Goal: Task Accomplishment & Management: Manage account settings

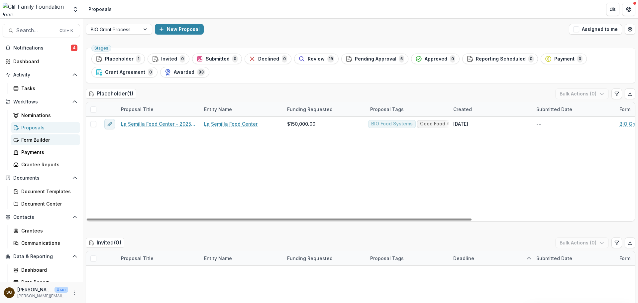
click at [30, 139] on div "Form Builder" at bounding box center [47, 139] width 53 height 7
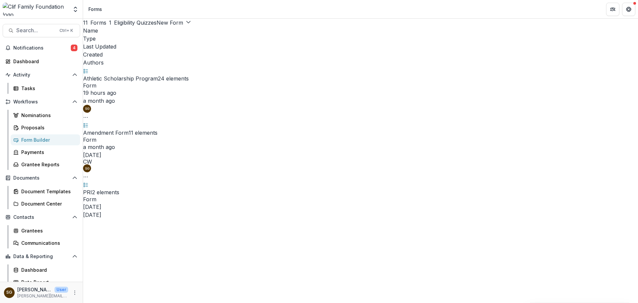
click at [158, 75] on link "Athletic Scholarship Program" at bounding box center [120, 78] width 75 height 7
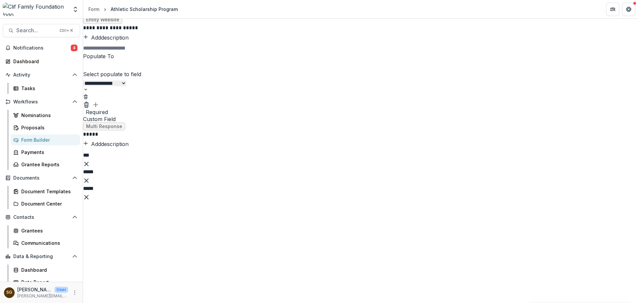
scroll to position [1562, 0]
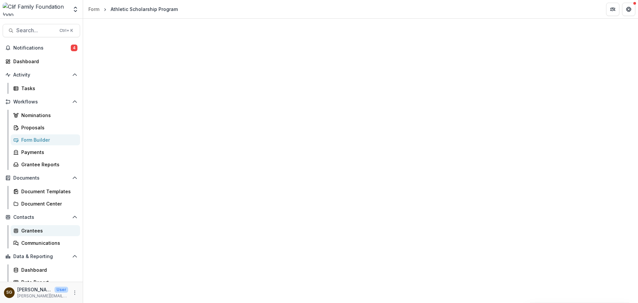
click at [45, 233] on div "Grantees" at bounding box center [47, 230] width 53 height 7
click at [48, 269] on div "Dashboard" at bounding box center [47, 269] width 53 height 7
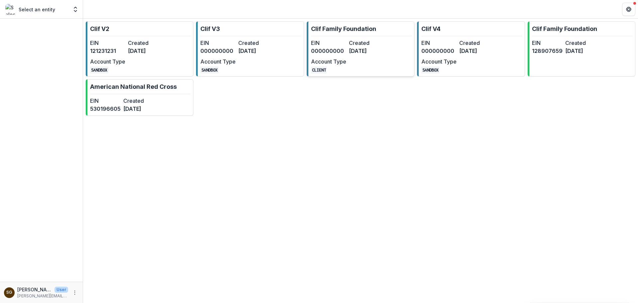
click at [350, 35] on link "Clif Family Foundation EIN 000000000 Created 8 months ago Account Type CLIENT" at bounding box center [361, 48] width 108 height 55
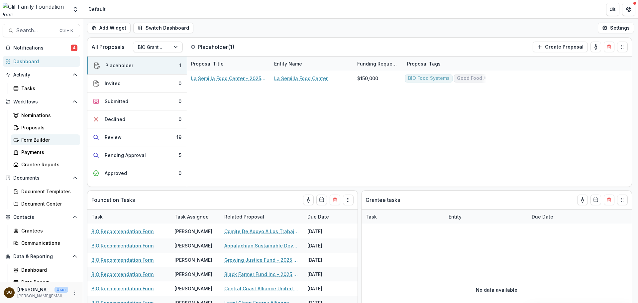
click at [38, 138] on div "Form Builder" at bounding box center [47, 139] width 53 height 7
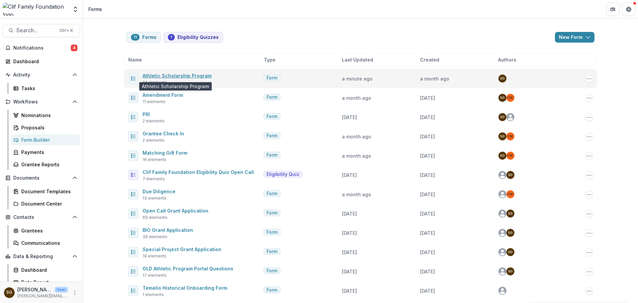
click at [173, 77] on link "Athletic Scholarship Program" at bounding box center [177, 76] width 69 height 6
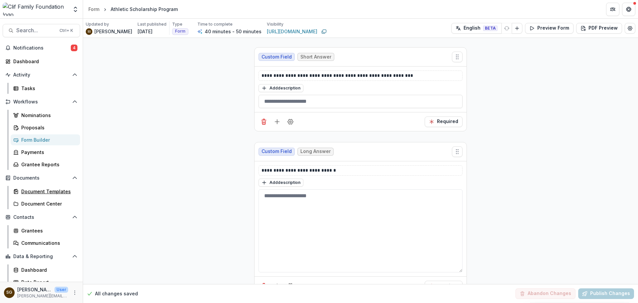
scroll to position [2293, 0]
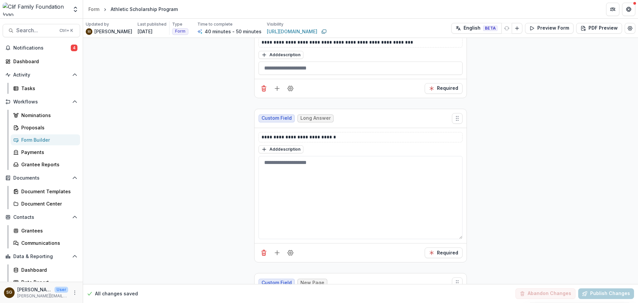
click at [31, 139] on div "Form Builder" at bounding box center [47, 139] width 53 height 7
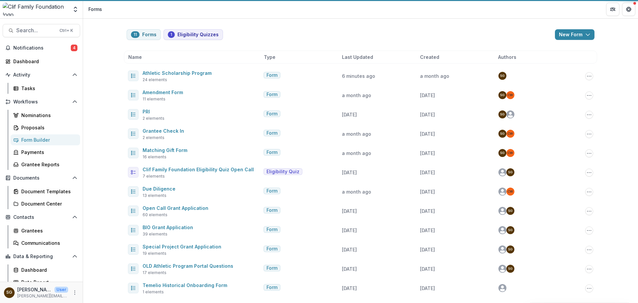
scroll to position [3, 0]
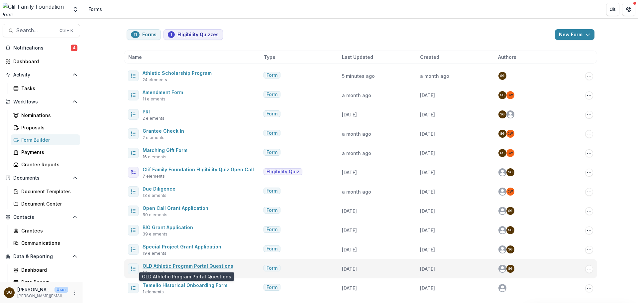
click at [198, 265] on link "OLD Athletic Program Portal Questions" at bounding box center [188, 266] width 91 height 6
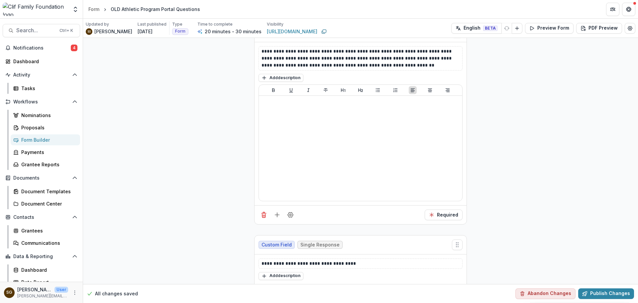
scroll to position [1080, 0]
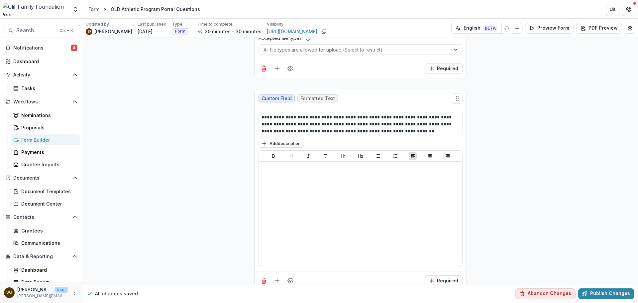
click at [42, 140] on div "Form Builder" at bounding box center [47, 139] width 53 height 7
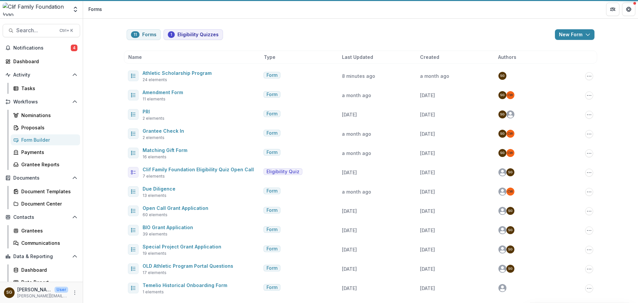
scroll to position [3, 0]
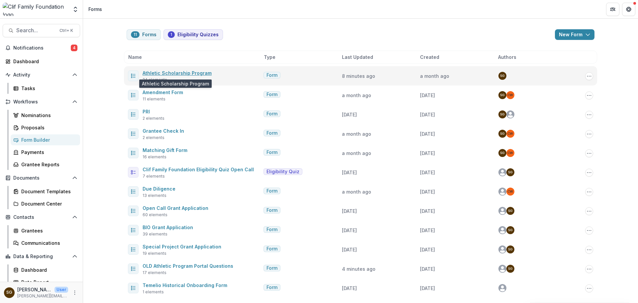
click at [188, 71] on link "Athletic Scholarship Program" at bounding box center [177, 73] width 69 height 6
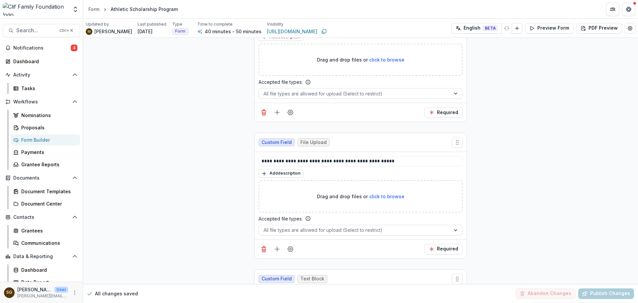
scroll to position [2692, 0]
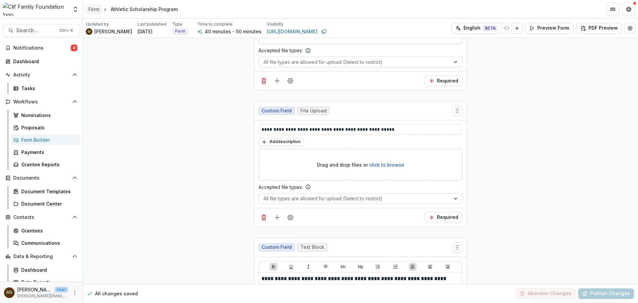
click at [99, 7] on div "Form" at bounding box center [93, 9] width 11 height 7
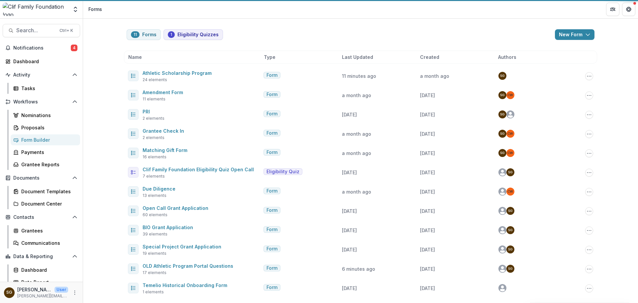
scroll to position [3, 0]
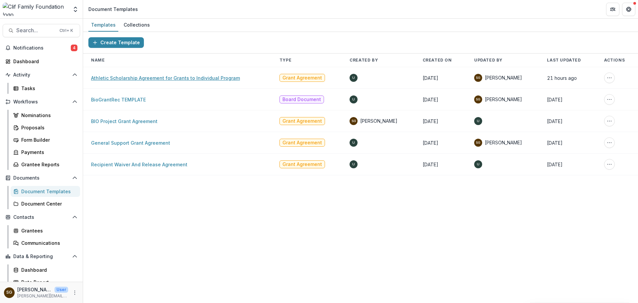
click at [166, 77] on link "Athletic Scholarship Agreement for Grants to Individual Program" at bounding box center [165, 78] width 149 height 6
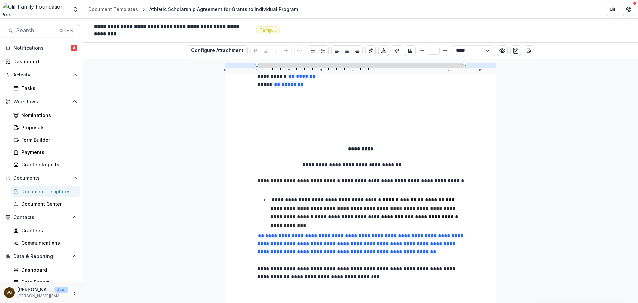
scroll to position [1595, 0]
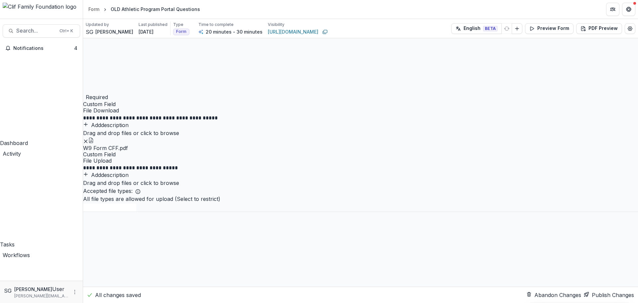
scroll to position [1130, 0]
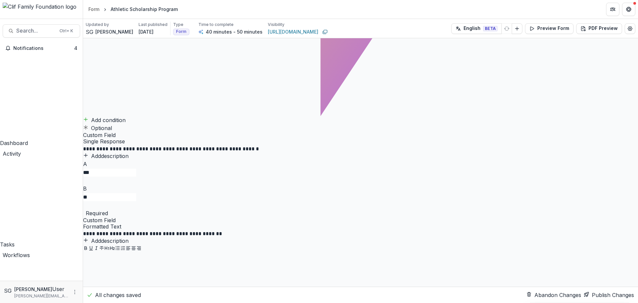
scroll to position [2625, 0]
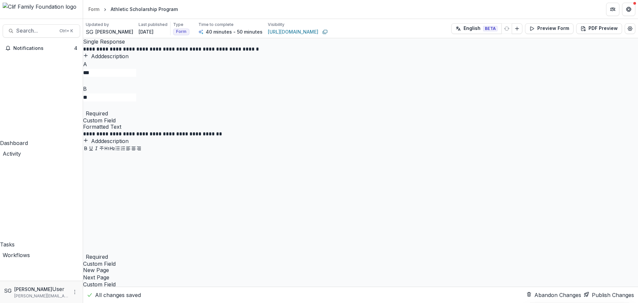
drag, startPoint x: 460, startPoint y: 180, endPoint x: 451, endPoint y: 181, distance: 9.7
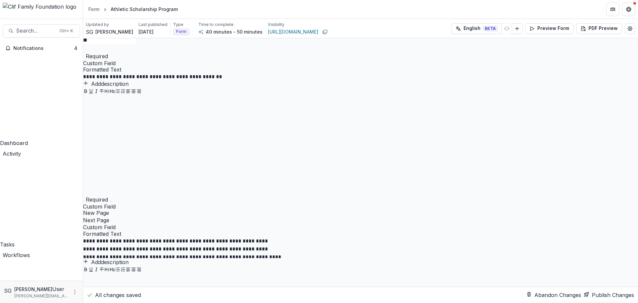
scroll to position [2692, 0]
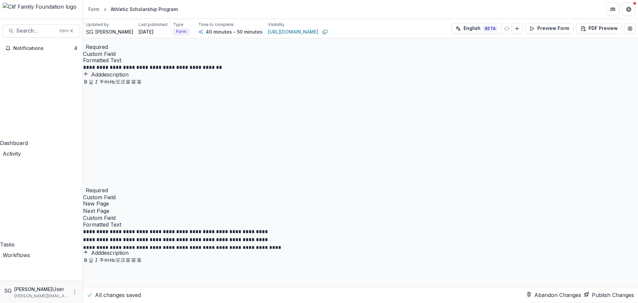
drag, startPoint x: 400, startPoint y: 128, endPoint x: 248, endPoint y: 135, distance: 151.7
click at [248, 135] on div "**********" at bounding box center [360, 9] width 555 height 5325
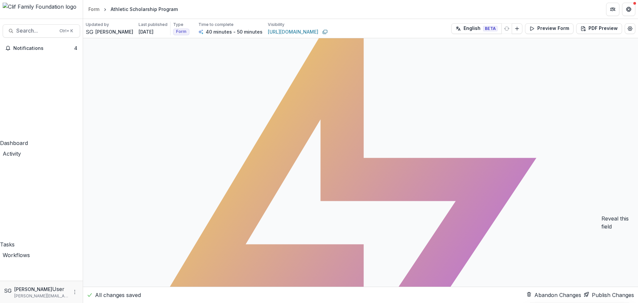
scroll to position [2027, 0]
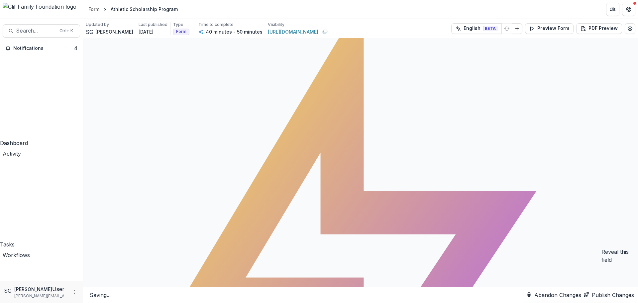
drag, startPoint x: 291, startPoint y: 209, endPoint x: 248, endPoint y: 208, distance: 43.9
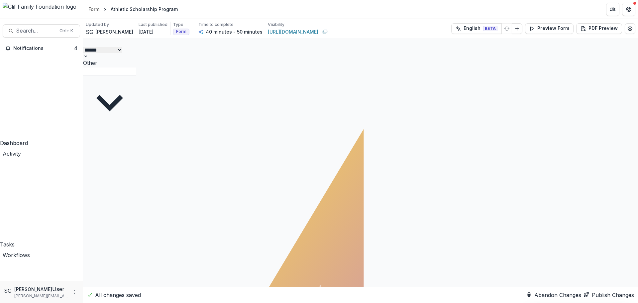
scroll to position [1994, 0]
drag, startPoint x: 277, startPoint y: 137, endPoint x: 368, endPoint y: 146, distance: 91.5
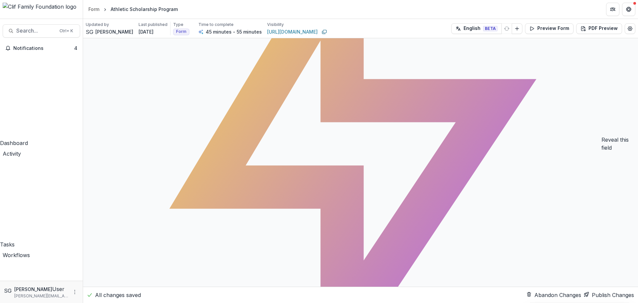
scroll to position [2193, 0]
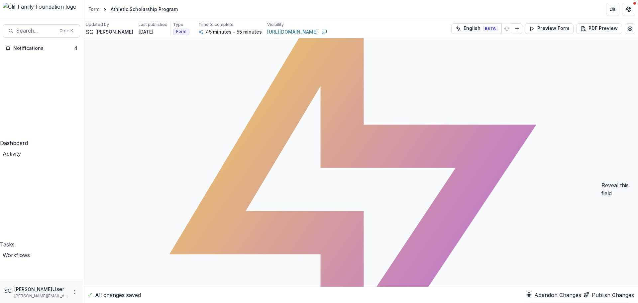
drag, startPoint x: 382, startPoint y: 150, endPoint x: 261, endPoint y: 135, distance: 121.9
copy p "**********"
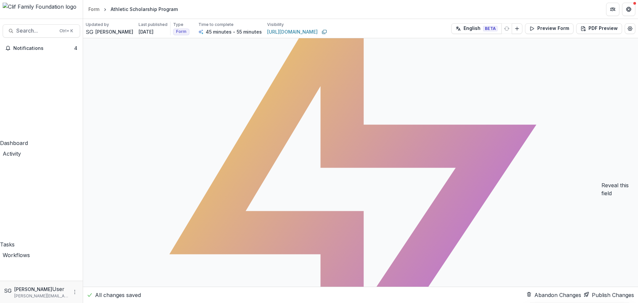
drag, startPoint x: 301, startPoint y: 135, endPoint x: 254, endPoint y: 135, distance: 47.5
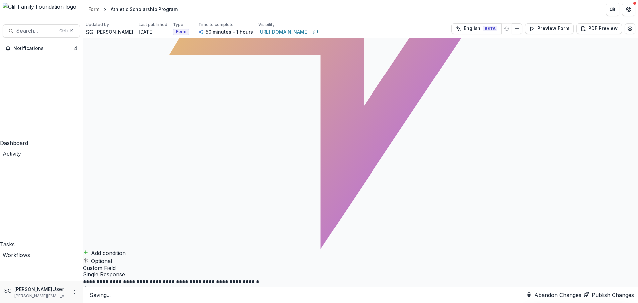
scroll to position [2492, 0]
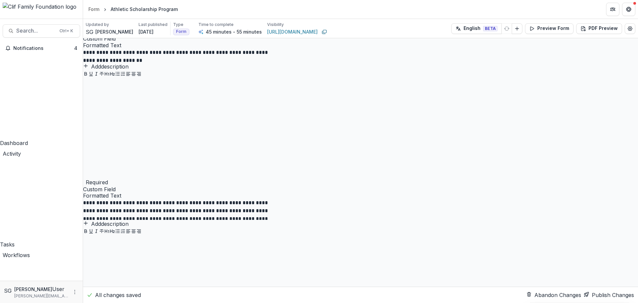
scroll to position [2900, 0]
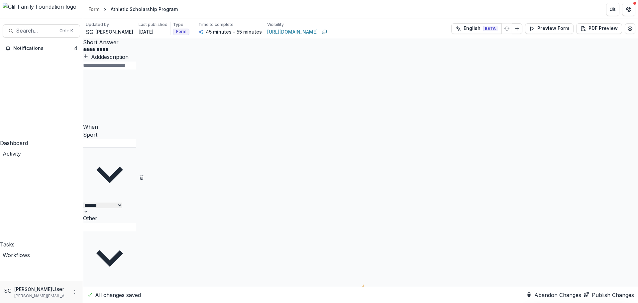
scroll to position [1903, 0]
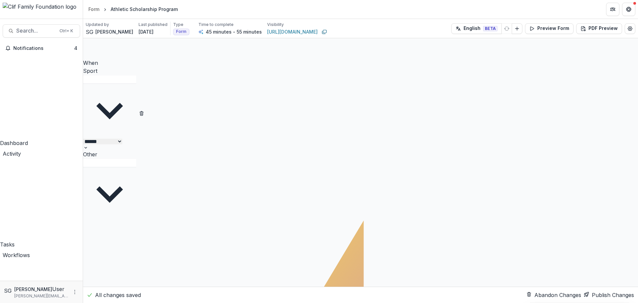
click at [602, 293] on button "Publish Changes" at bounding box center [609, 295] width 50 height 8
click at [539, 29] on button "Preview Form" at bounding box center [549, 28] width 49 height 11
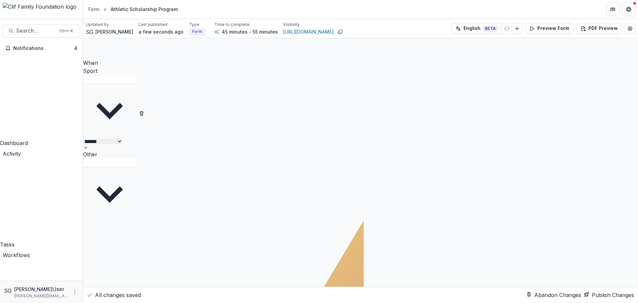
scroll to position [228, 0]
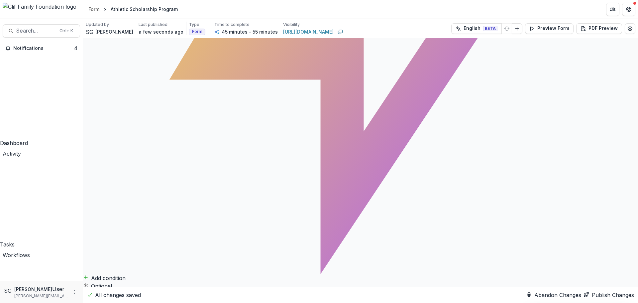
scroll to position [2368, 0]
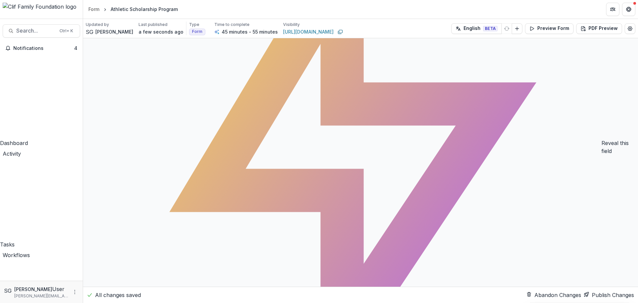
click at [597, 291] on button "Publish Changes" at bounding box center [609, 295] width 50 height 8
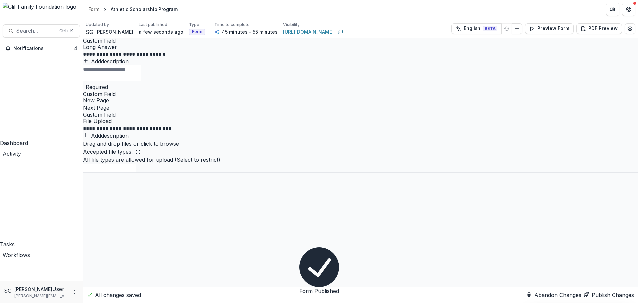
scroll to position [3232, 0]
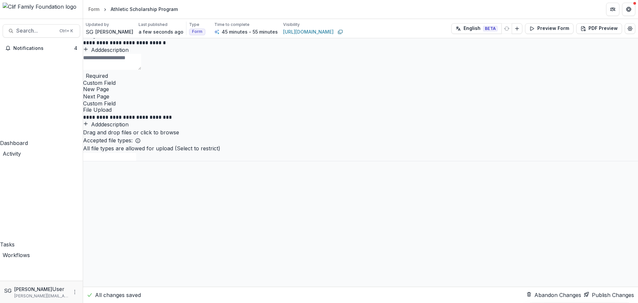
click at [604, 295] on button "Publish Changes" at bounding box center [609, 295] width 50 height 8
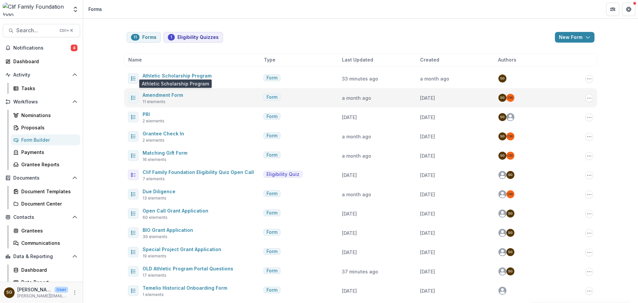
scroll to position [3, 0]
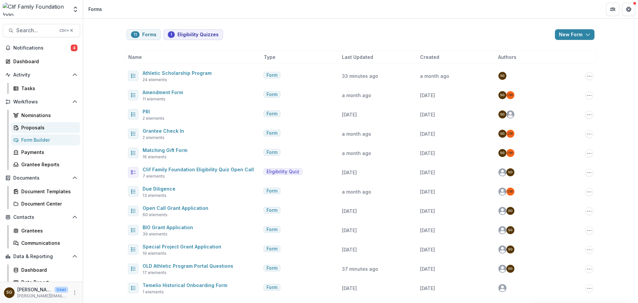
click at [42, 129] on div "Proposals" at bounding box center [47, 127] width 53 height 7
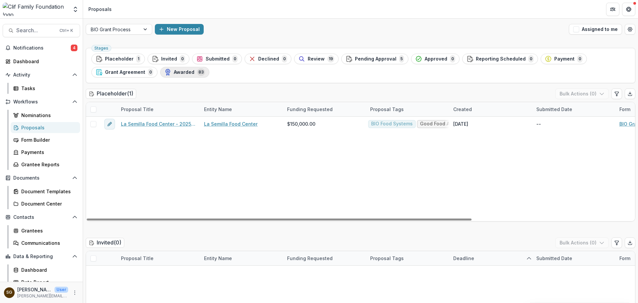
click at [188, 69] on span "Awarded" at bounding box center [184, 72] width 21 height 6
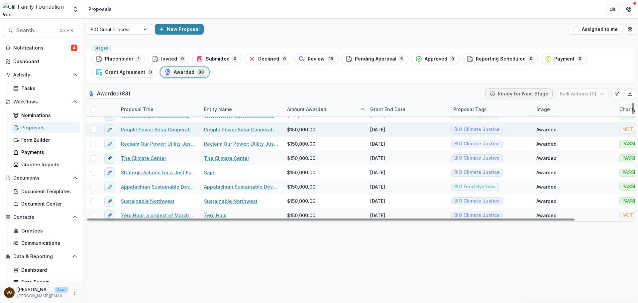
scroll to position [233, 0]
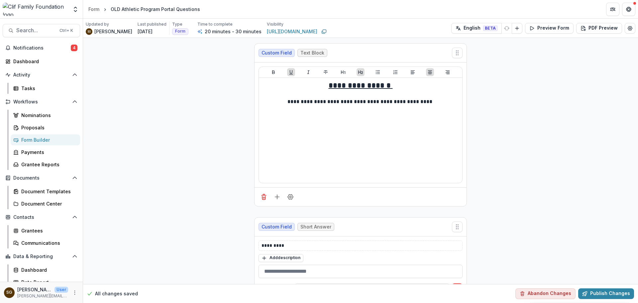
scroll to position [1130, 0]
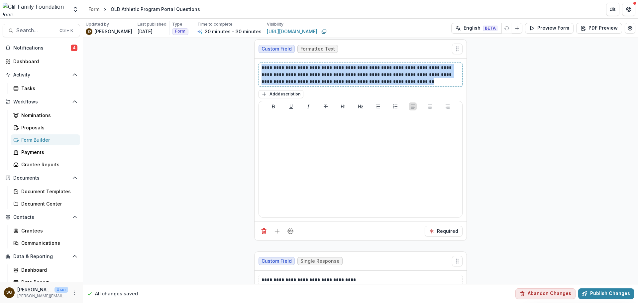
drag, startPoint x: 384, startPoint y: 82, endPoint x: 262, endPoint y: 69, distance: 122.7
click at [262, 69] on p "**********" at bounding box center [361, 74] width 198 height 21
copy p "**********"
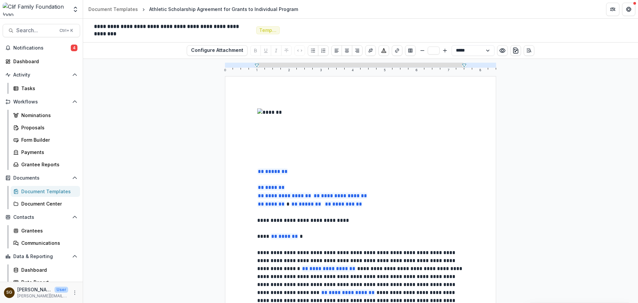
scroll to position [1695, 0]
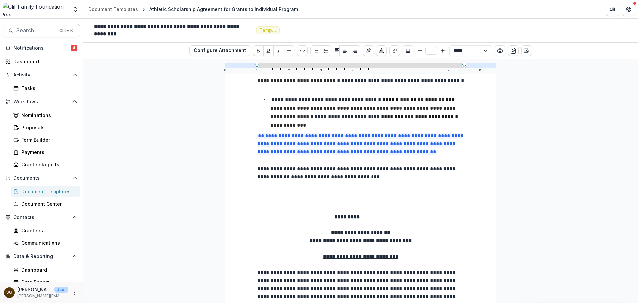
click at [449, 132] on p "**********" at bounding box center [360, 144] width 207 height 25
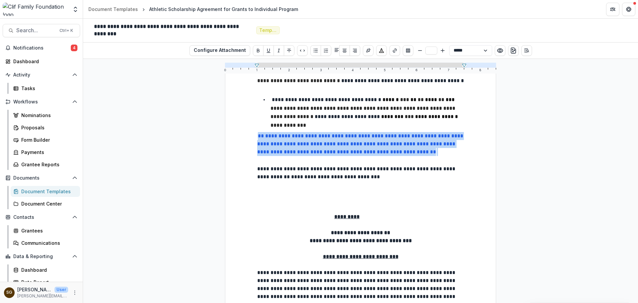
drag, startPoint x: 444, startPoint y: 113, endPoint x: 233, endPoint y: 93, distance: 212.2
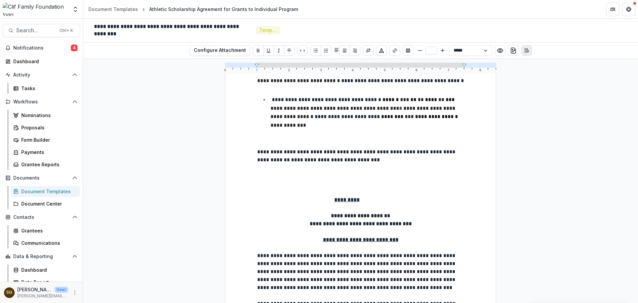
click at [525, 50] on line "Open Editor Sidebar" at bounding box center [524, 50] width 1 height 0
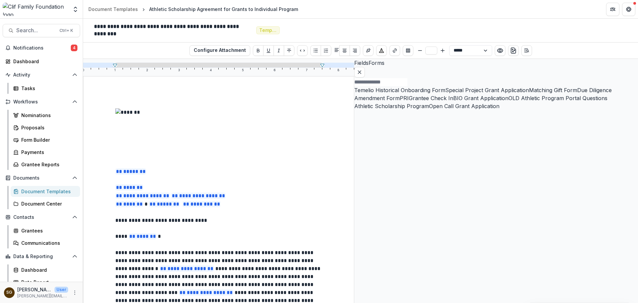
click at [384, 67] on button "Forms" at bounding box center [377, 63] width 16 height 8
click at [429, 109] on span "Athletic Scholarship Program" at bounding box center [391, 106] width 75 height 7
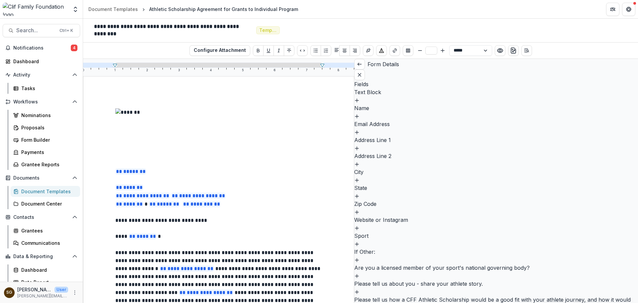
scroll to position [133, 0]
click at [596, 170] on div "Form Details Text Block Organization Name Organization Address 1 Organization A…" at bounding box center [496, 273] width 284 height 428
click at [362, 72] on icon "Close sidebar" at bounding box center [359, 74] width 5 height 5
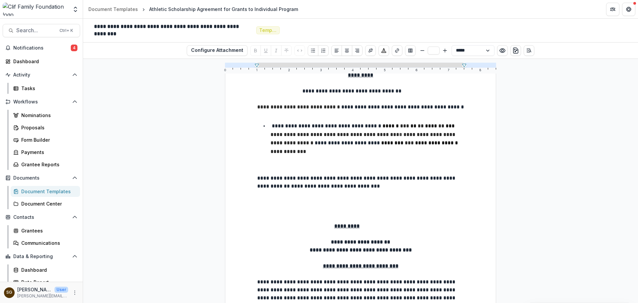
scroll to position [1661, 0]
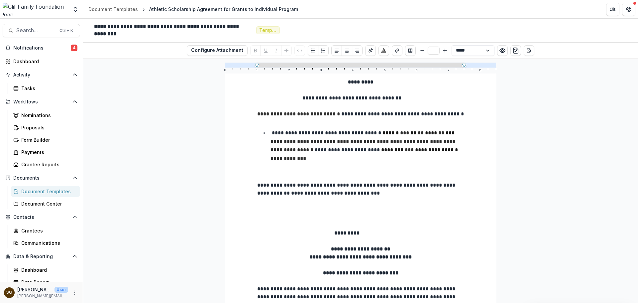
drag, startPoint x: 305, startPoint y: 122, endPoint x: 330, endPoint y: 122, distance: 25.3
click at [305, 129] on li "**********" at bounding box center [364, 146] width 199 height 34
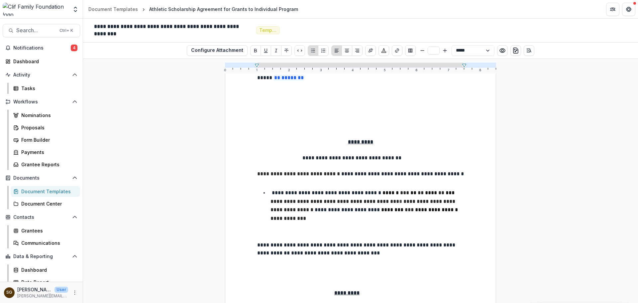
scroll to position [1595, 0]
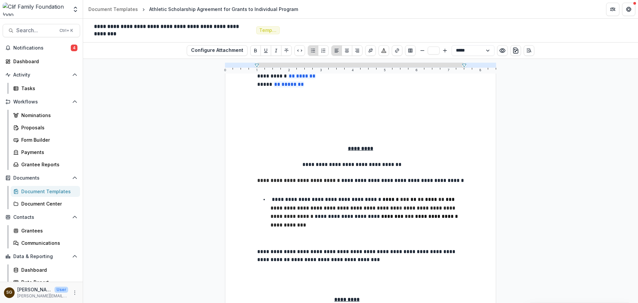
click at [288, 240] on p at bounding box center [360, 244] width 207 height 8
click at [331, 264] on p at bounding box center [360, 268] width 207 height 8
click at [271, 232] on p at bounding box center [360, 236] width 207 height 8
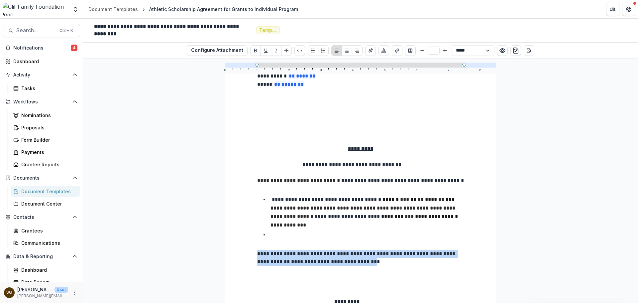
drag, startPoint x: 331, startPoint y: 226, endPoint x: 257, endPoint y: 214, distance: 75.3
click at [257, 250] on p "**********" at bounding box center [360, 258] width 207 height 16
copy p "**********"
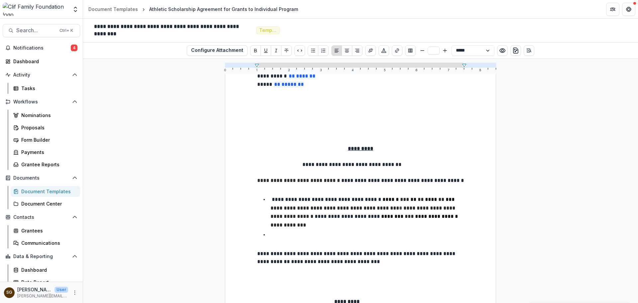
click at [274, 230] on li at bounding box center [364, 234] width 199 height 9
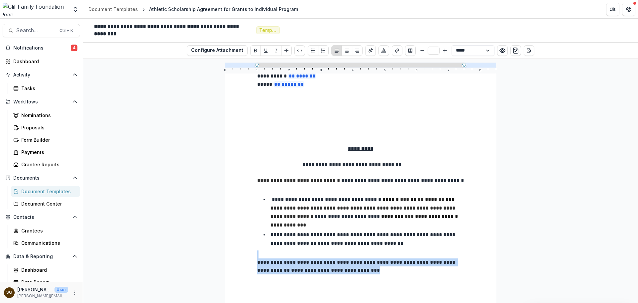
drag, startPoint x: 336, startPoint y: 234, endPoint x: 230, endPoint y: 211, distance: 109.0
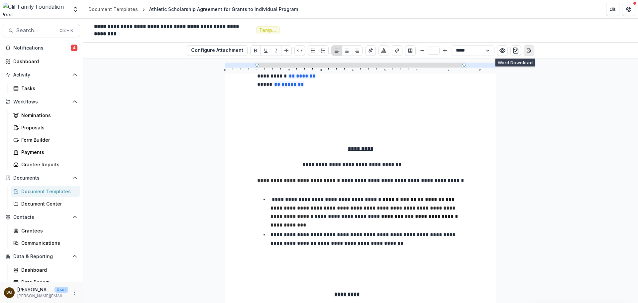
click at [528, 50] on icon "Open Editor Sidebar" at bounding box center [528, 50] width 5 height 5
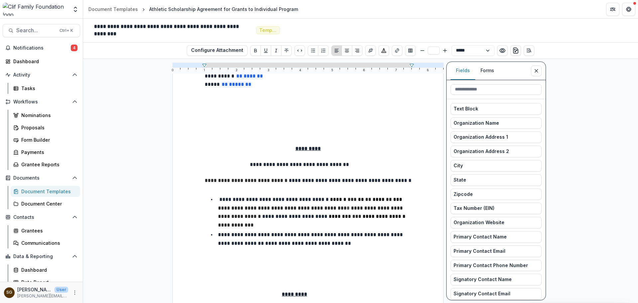
click at [486, 64] on button "Forms" at bounding box center [487, 70] width 24 height 18
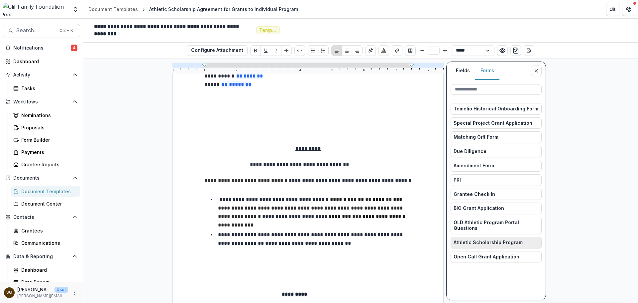
click at [495, 239] on button "Athletic Scholarship Program" at bounding box center [496, 243] width 91 height 12
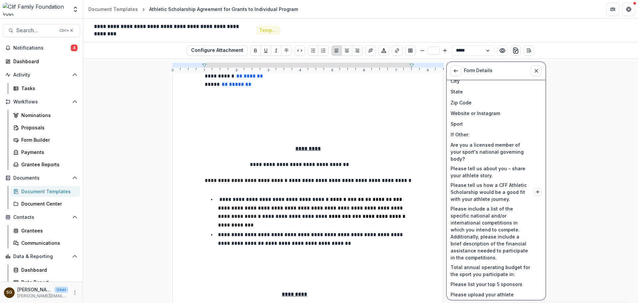
scroll to position [133, 0]
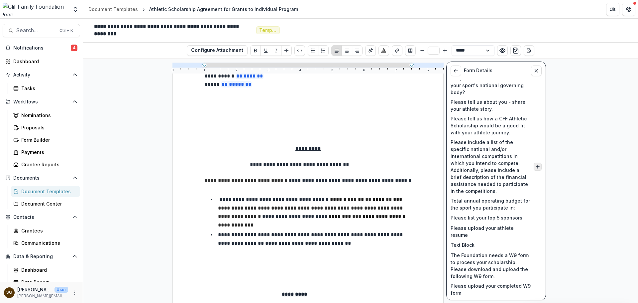
click at [536, 164] on icon "Insert Please include a list of the specific national and/or international comp…" at bounding box center [537, 166] width 5 height 5
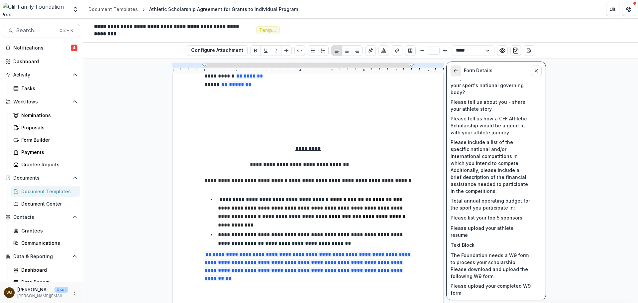
click at [458, 69] on icon "View List" at bounding box center [455, 70] width 5 height 5
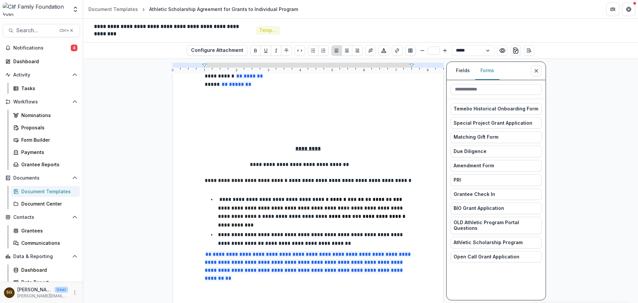
scroll to position [0, 0]
click at [542, 71] on button "Close sidebar" at bounding box center [536, 70] width 11 height 11
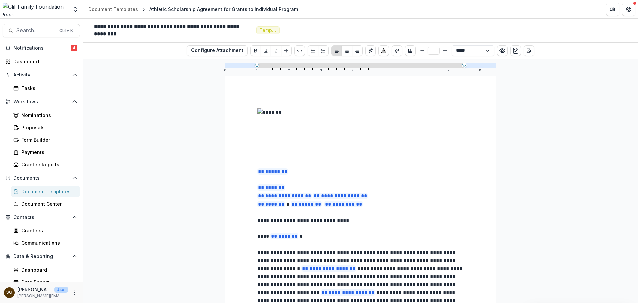
click at [51, 190] on div "Document Templates" at bounding box center [47, 191] width 53 height 7
